Goal: Information Seeking & Learning: Check status

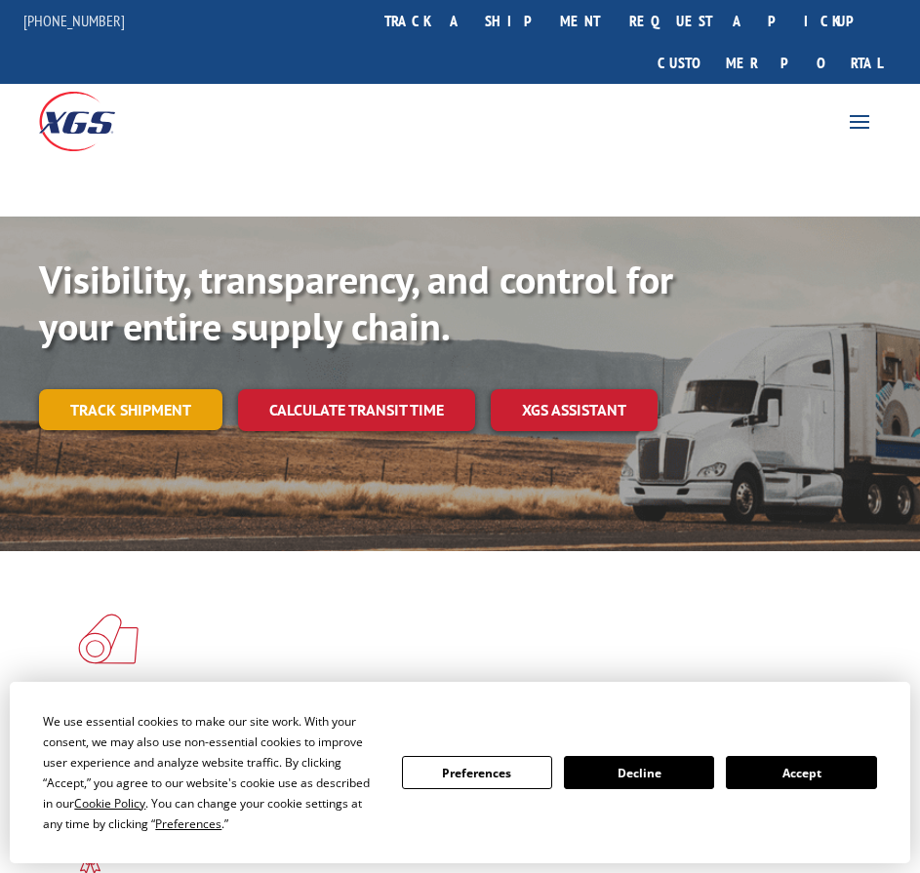
click at [155, 389] on link "Track shipment" at bounding box center [130, 409] width 183 height 41
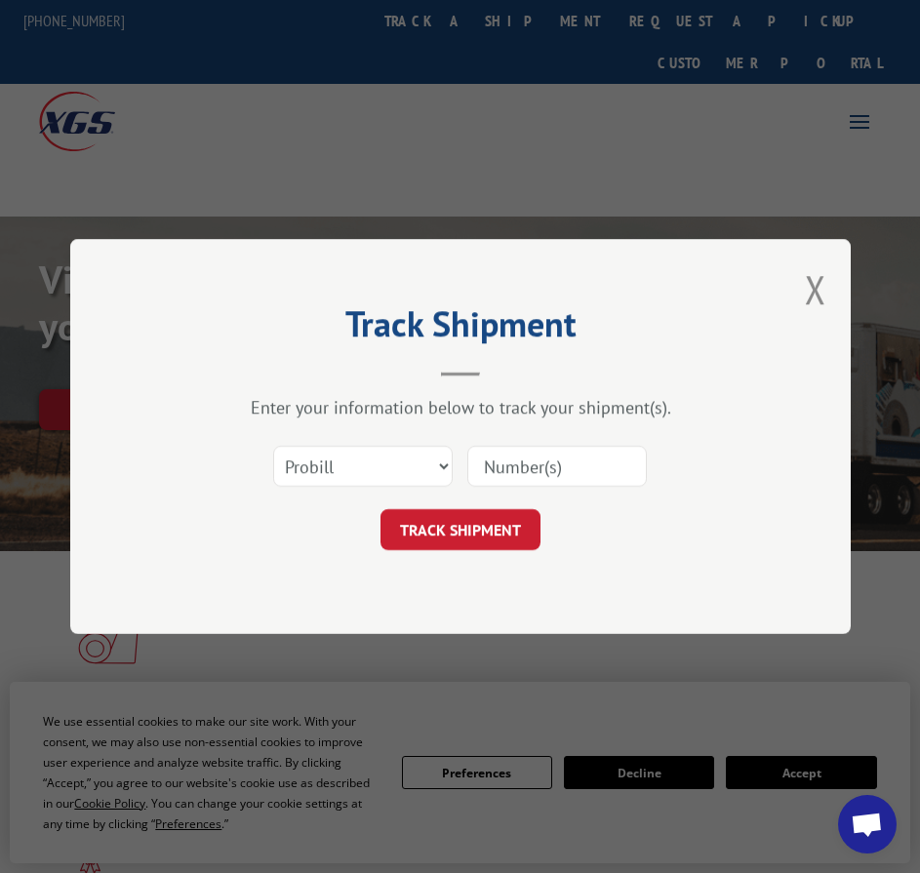
click at [541, 483] on input at bounding box center [556, 466] width 179 height 41
paste input "17550328"
type input "17550328"
click at [508, 526] on button "TRACK SHIPMENT" at bounding box center [460, 529] width 160 height 41
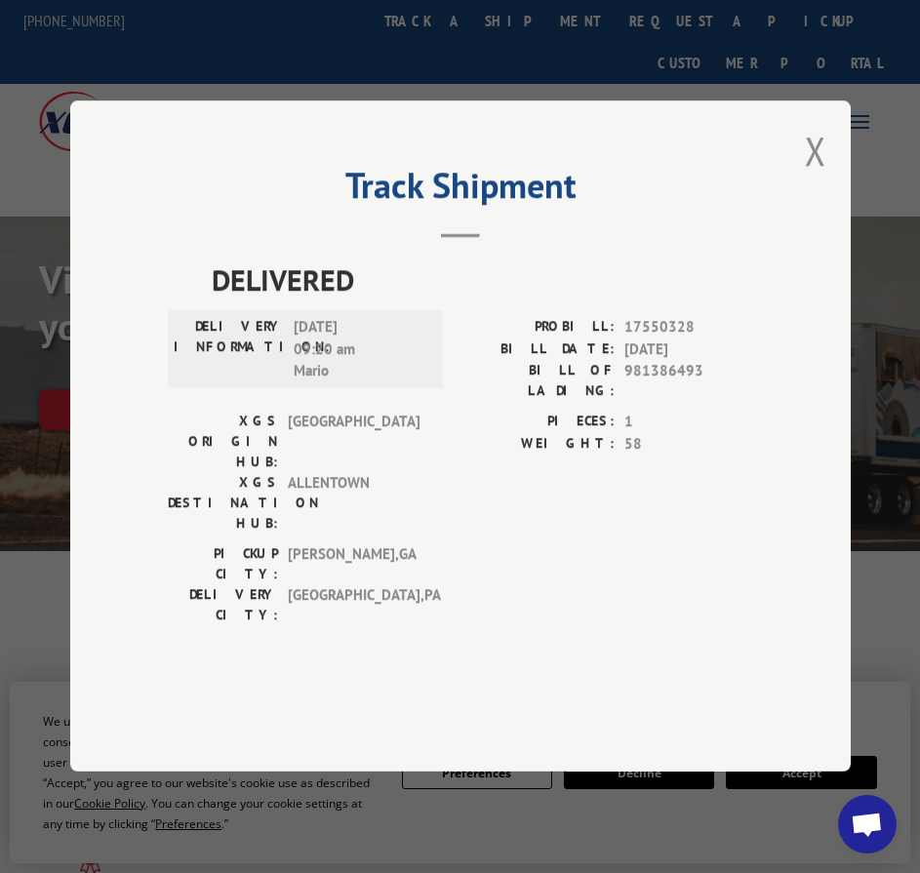
drag, startPoint x: 324, startPoint y: 387, endPoint x: 449, endPoint y: 388, distance: 124.9
click at [449, 388] on div "DELIVERY INFORMATION: [DATE] 09:20 am [PERSON_NAME]: 17550328 BILL DATE: [DATE]…" at bounding box center [460, 364] width 585 height 95
click at [827, 210] on div "Track Shipment DELIVERED DELIVERY INFORMATION: [DATE] 09:20 am [PERSON_NAME]: 1…" at bounding box center [460, 435] width 780 height 671
click at [818, 177] on button "Close modal" at bounding box center [815, 151] width 21 height 52
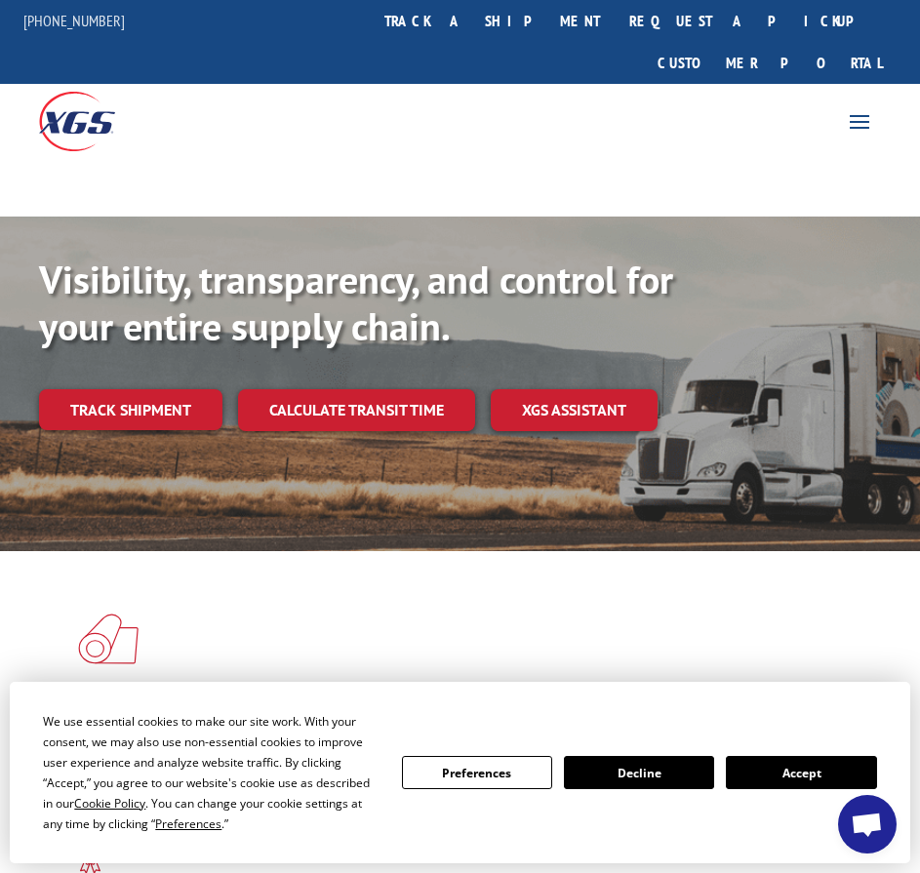
click at [122, 389] on link "Track shipment" at bounding box center [130, 409] width 183 height 41
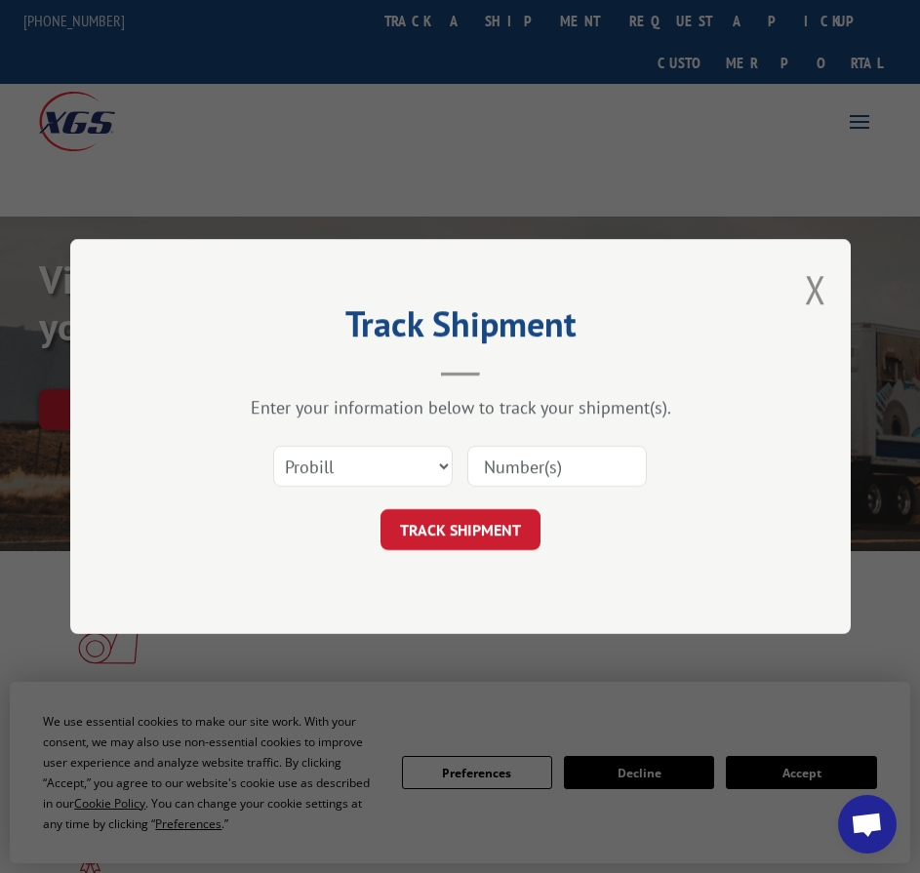
paste input "17592198"
type input "17592198"
click at [470, 527] on button "TRACK SHIPMENT" at bounding box center [460, 529] width 160 height 41
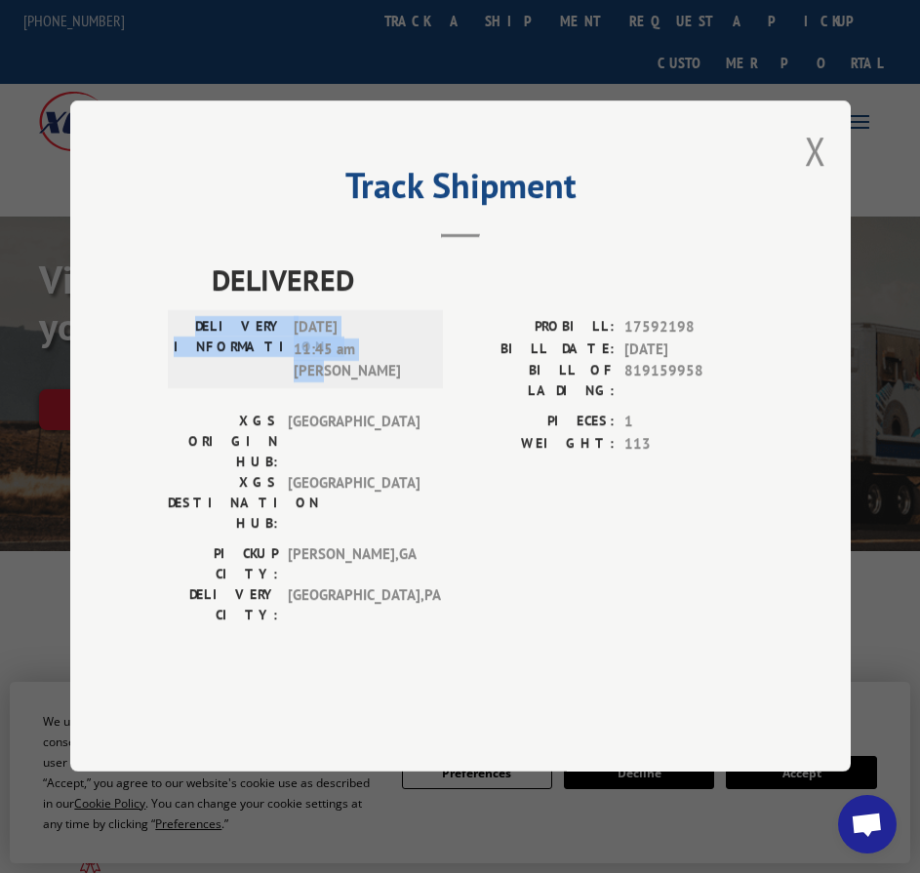
drag, startPoint x: 353, startPoint y: 419, endPoint x: 186, endPoint y: 366, distance: 175.2
click at [186, 366] on div "DELIVERY INFORMATION: [DATE] 11:45 am [PERSON_NAME]" at bounding box center [305, 350] width 275 height 78
click at [809, 177] on button "Close modal" at bounding box center [815, 151] width 21 height 52
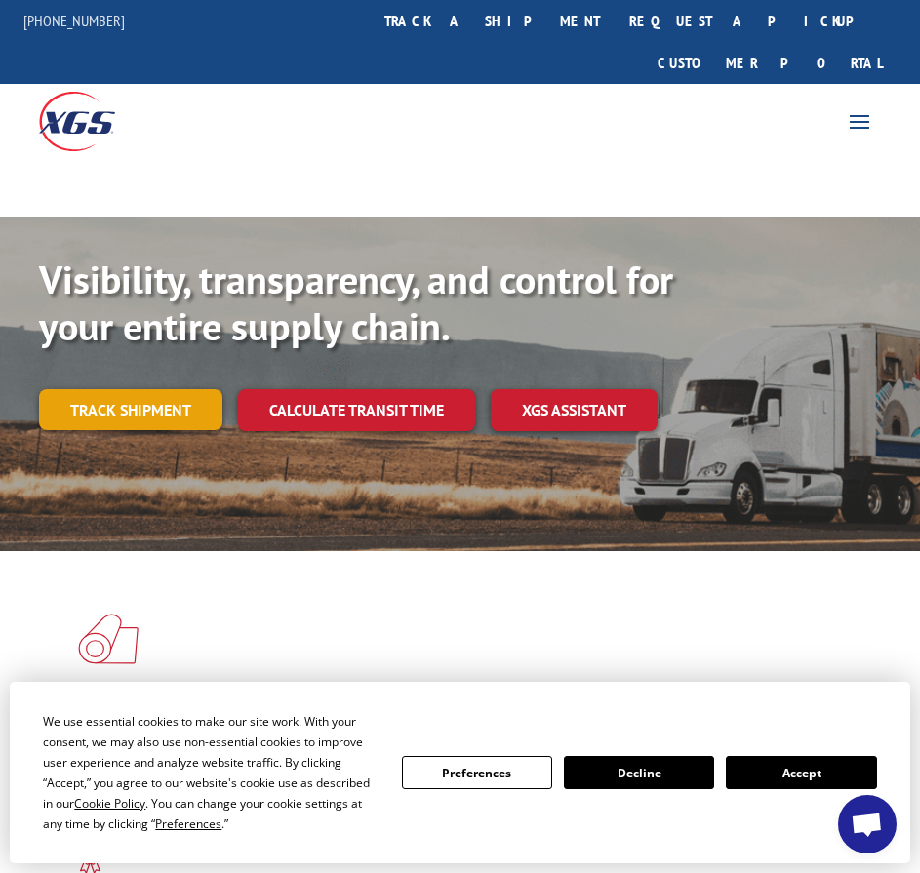
click at [74, 389] on link "Track shipment" at bounding box center [130, 409] width 183 height 41
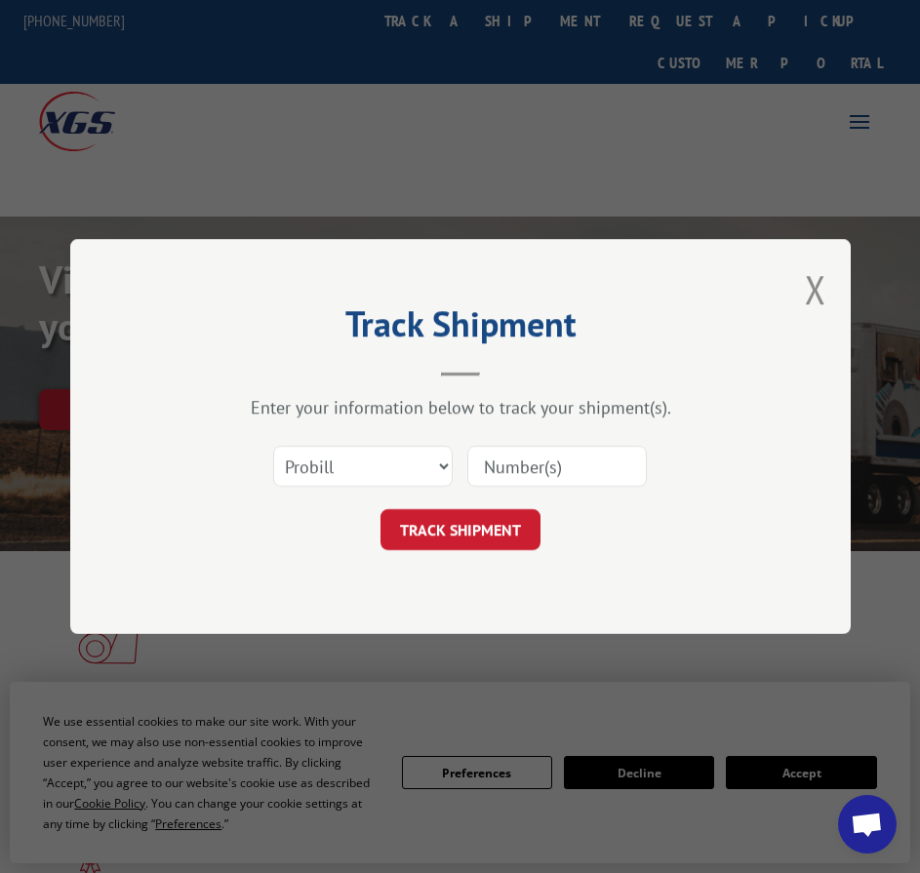
click at [525, 458] on input at bounding box center [556, 466] width 179 height 41
paste input "17597747"
type input "17597747"
click at [510, 530] on button "TRACK SHIPMENT" at bounding box center [460, 529] width 160 height 41
